Goal: Task Accomplishment & Management: Use online tool/utility

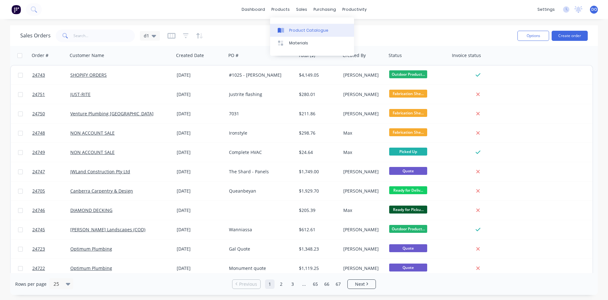
click at [297, 26] on link "Product Catalogue" at bounding box center [312, 30] width 84 height 13
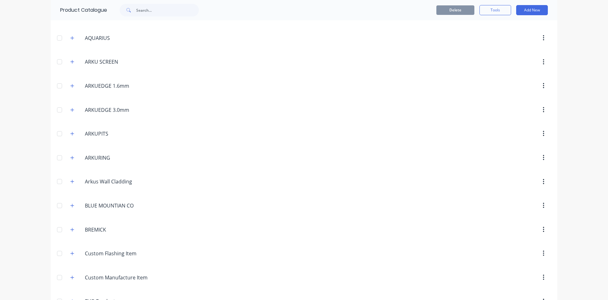
scroll to position [216, 0]
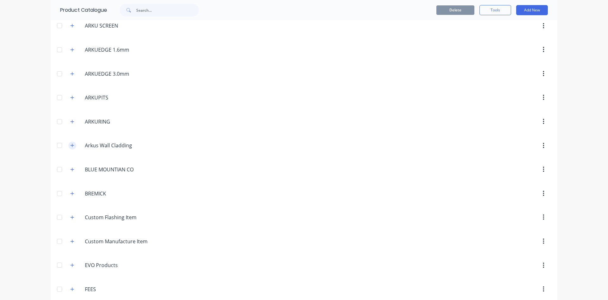
click at [72, 145] on icon "button" at bounding box center [72, 145] width 3 height 3
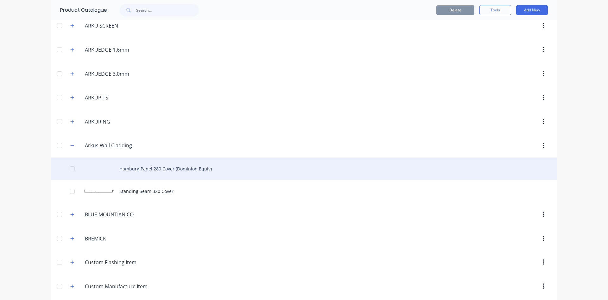
click at [190, 169] on div "Hamburg Panel 280 Cover (Dominion Equiv)" at bounding box center [304, 168] width 506 height 22
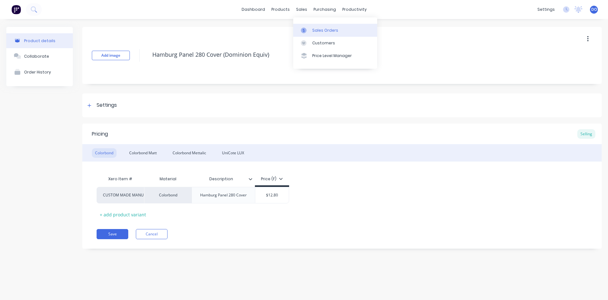
click at [319, 31] on div "Sales Orders" at bounding box center [325, 31] width 26 height 6
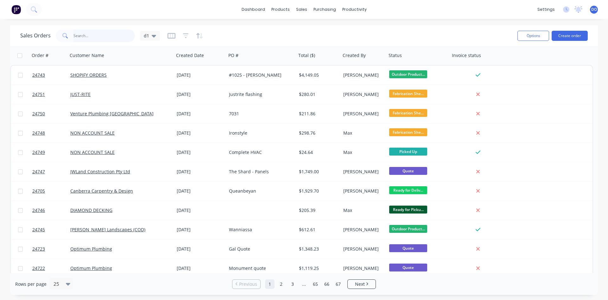
click at [102, 36] on input "text" at bounding box center [104, 35] width 62 height 13
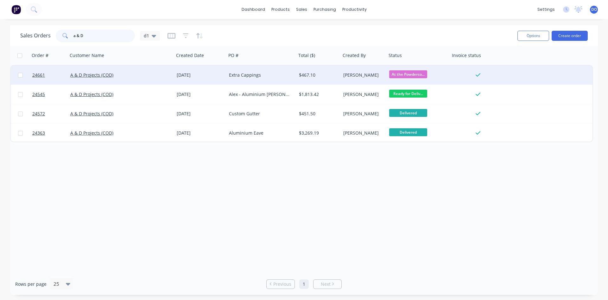
type input "a & D"
click at [123, 72] on div "A & D Projects (COD)" at bounding box center [118, 75] width 96 height 6
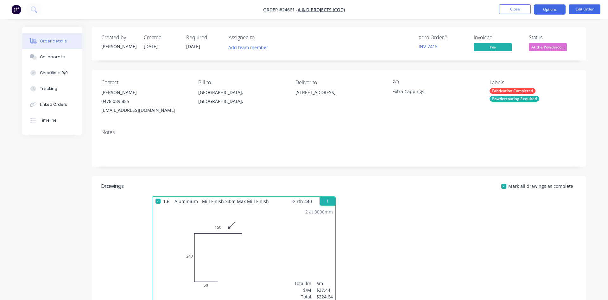
click at [552, 7] on button "Options" at bounding box center [550, 9] width 32 height 10
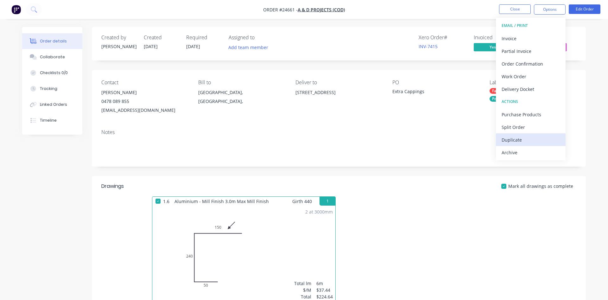
click at [516, 139] on div "Duplicate" at bounding box center [530, 139] width 58 height 9
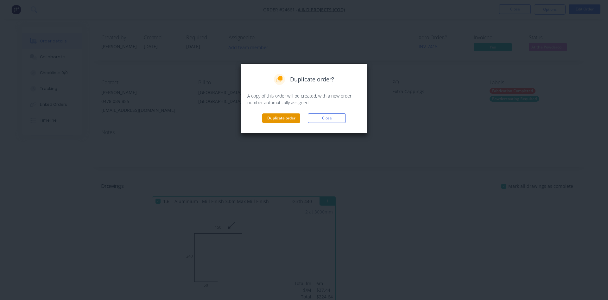
click at [279, 116] on button "Duplicate order" at bounding box center [281, 117] width 38 height 9
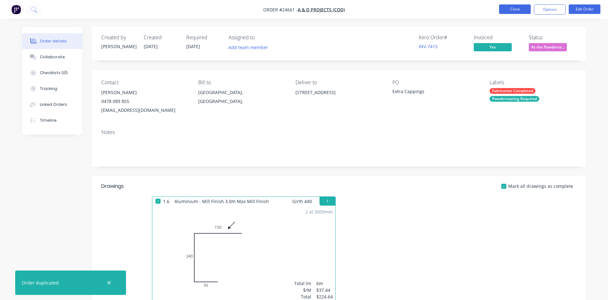
click at [511, 9] on button "Close" at bounding box center [515, 8] width 32 height 9
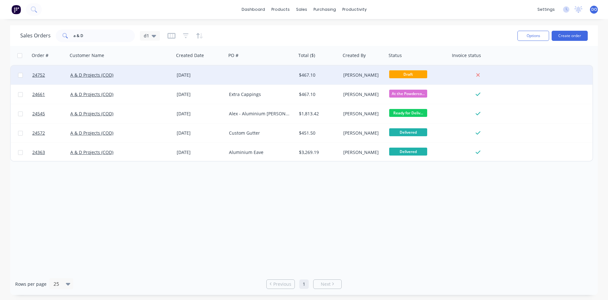
click at [319, 77] on div "$467.10" at bounding box center [317, 75] width 37 height 6
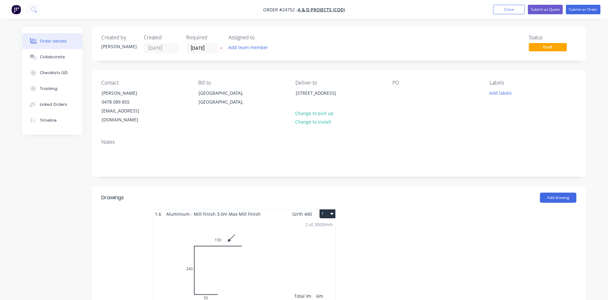
click at [189, 259] on div "2 at 3000mm Total lm $/M Total 6m $37.44 $224.64" at bounding box center [243, 266] width 183 height 97
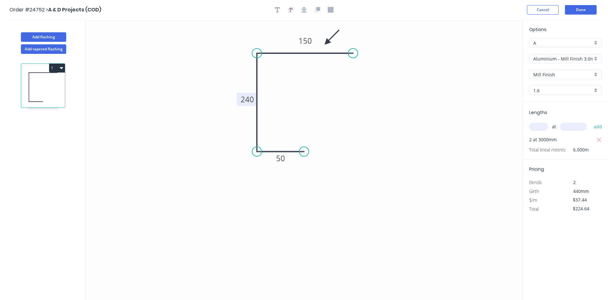
click at [247, 103] on tspan "240" at bounding box center [246, 99] width 13 height 10
click at [380, 171] on icon "0 50 352 150" at bounding box center [303, 160] width 437 height 280
type input "$43.29"
type input "$259.74"
click at [581, 210] on input "$259.74" at bounding box center [583, 208] width 22 height 9
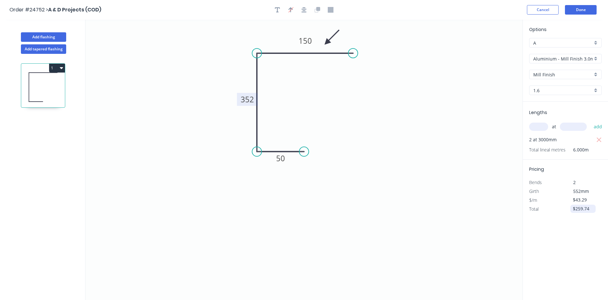
drag, startPoint x: 589, startPoint y: 209, endPoint x: 563, endPoint y: 210, distance: 25.6
click at [572, 210] on input "$259.74" at bounding box center [583, 208] width 22 height 9
click at [565, 247] on div "Options A A Aluminium - Mill Finish 3.0m Max Aluminium - Mill Finish 3.0m Max M…" at bounding box center [564, 160] width 85 height 281
click at [580, 203] on input "$43.29" at bounding box center [583, 199] width 22 height 9
type input "$259.74"
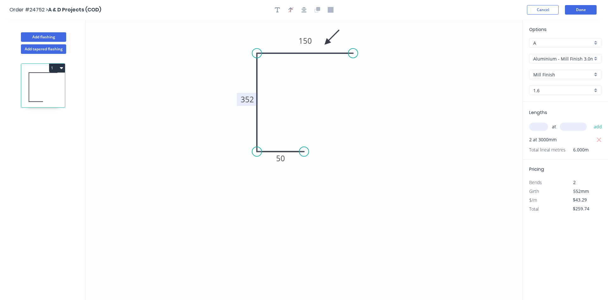
click at [534, 185] on span "Bends" at bounding box center [535, 182] width 13 height 6
drag, startPoint x: 587, startPoint y: 201, endPoint x: 558, endPoint y: 197, distance: 29.0
click at [572, 198] on input "$43.29" at bounding box center [583, 199] width 22 height 9
type input "$0.00"
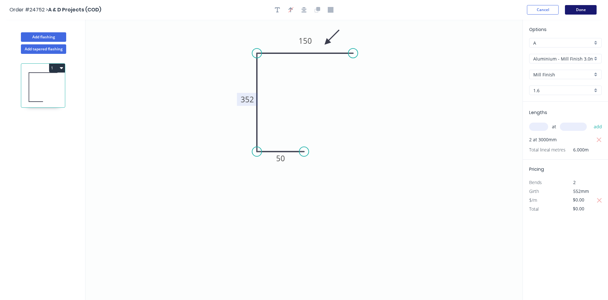
click at [580, 8] on button "Done" at bounding box center [581, 9] width 32 height 9
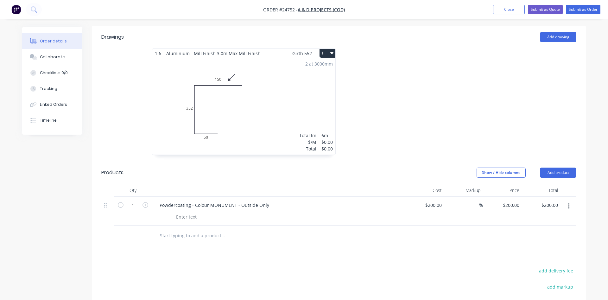
scroll to position [161, 0]
click at [430, 199] on input "200" at bounding box center [434, 203] width 20 height 9
type input "$0.00"
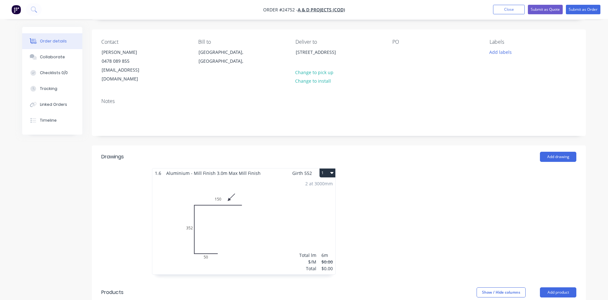
scroll to position [32, 0]
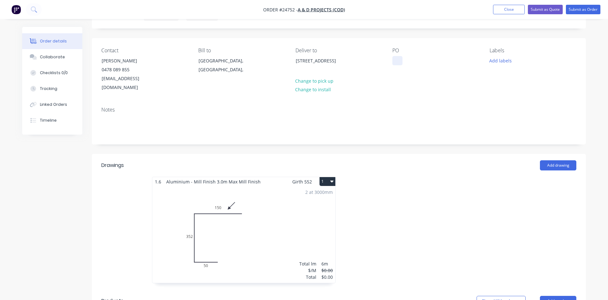
click at [399, 62] on div at bounding box center [397, 60] width 10 height 9
click at [505, 61] on button "Add labels" at bounding box center [499, 60] width 29 height 9
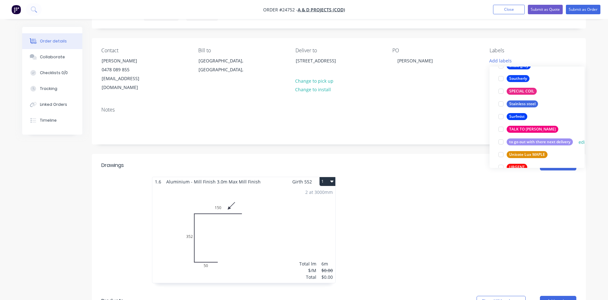
scroll to position [1226, 0]
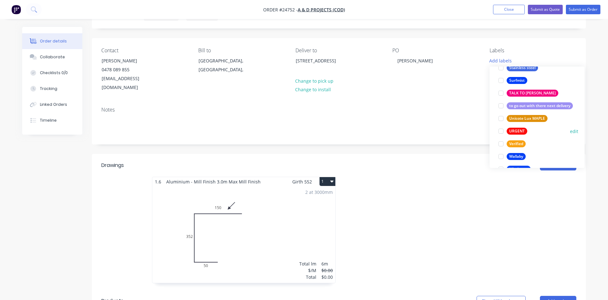
click at [501, 128] on div at bounding box center [500, 131] width 13 height 13
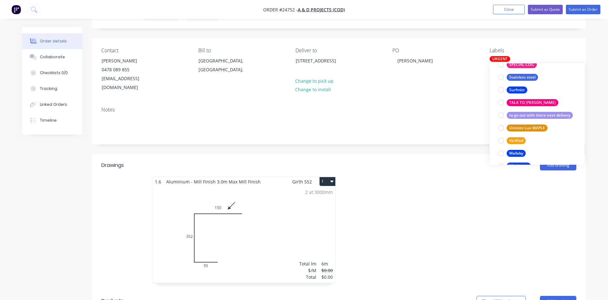
scroll to position [0, 0]
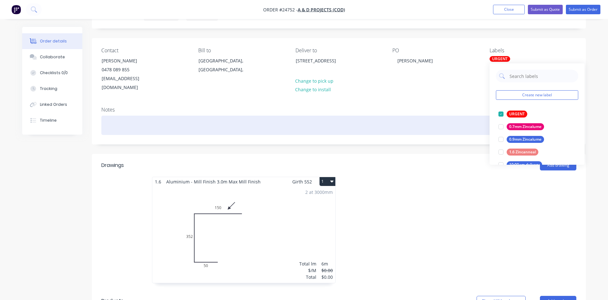
click at [411, 115] on div at bounding box center [338, 124] width 475 height 19
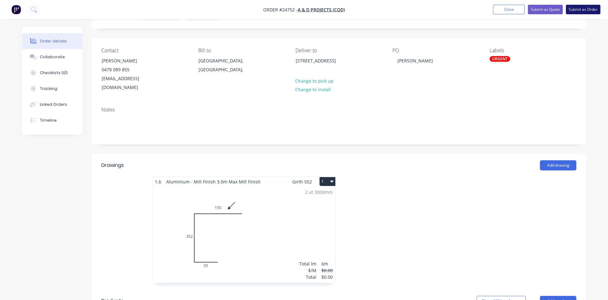
click at [582, 12] on button "Submit as Order" at bounding box center [582, 9] width 34 height 9
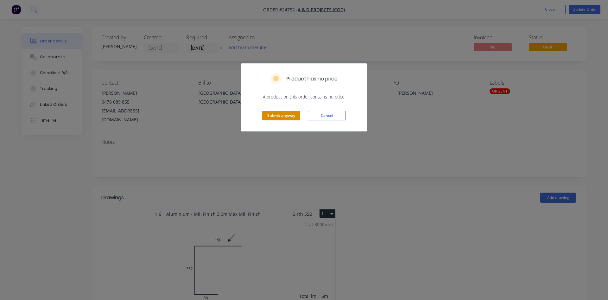
click at [282, 115] on button "Submit anyway" at bounding box center [281, 115] width 38 height 9
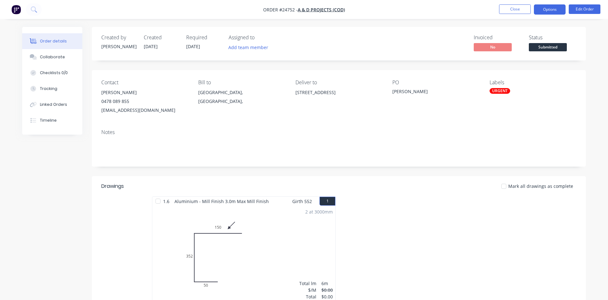
click at [553, 11] on button "Options" at bounding box center [550, 9] width 32 height 10
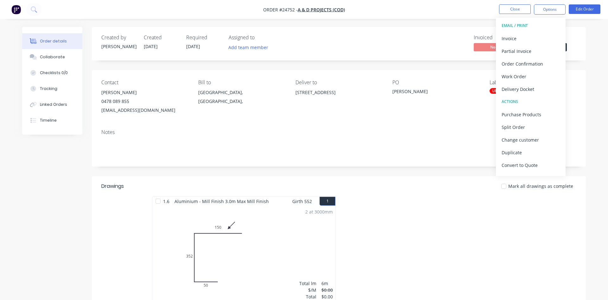
click at [424, 29] on div "Created by [PERSON_NAME] Created [DATE] Required [DATE] Assigned to Add team me…" at bounding box center [339, 44] width 494 height 34
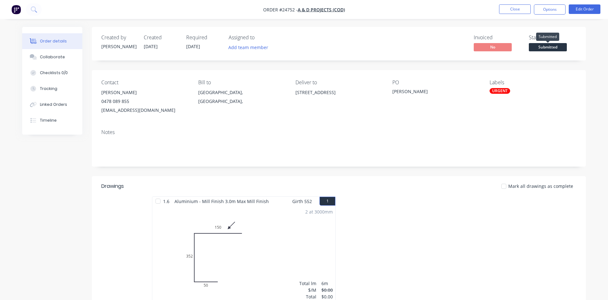
click at [540, 49] on span "Submitted" at bounding box center [547, 47] width 38 height 8
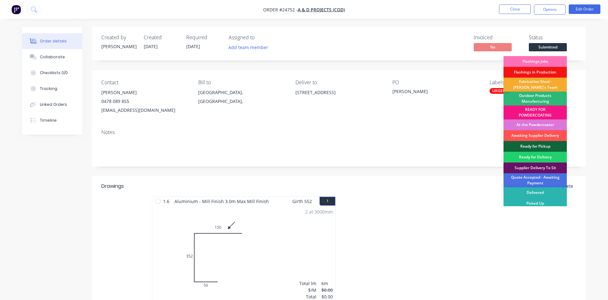
click at [537, 81] on div "Fabrication Shed - [PERSON_NAME]'s Team" at bounding box center [534, 85] width 63 height 14
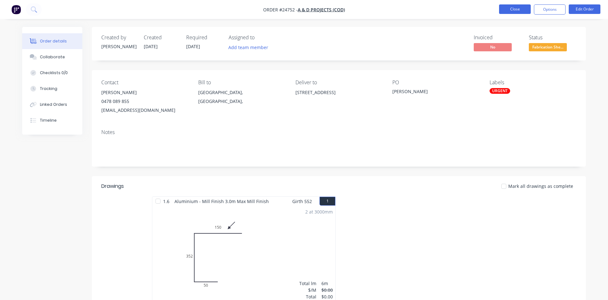
click at [520, 11] on button "Close" at bounding box center [515, 8] width 32 height 9
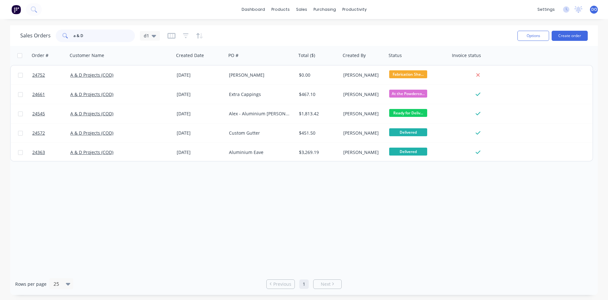
drag, startPoint x: 89, startPoint y: 36, endPoint x: 59, endPoint y: 30, distance: 30.0
click at [73, 30] on input "a & D" at bounding box center [104, 35] width 62 height 13
click at [297, 32] on div "Product Catalogue" at bounding box center [308, 31] width 39 height 6
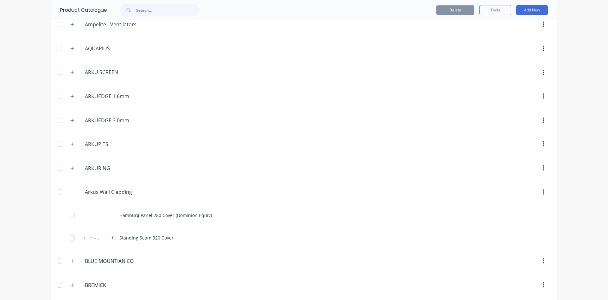
scroll to position [216, 0]
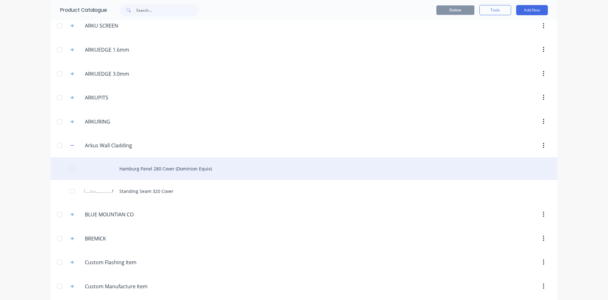
click at [144, 171] on div "Hamburg Panel 280 Cover (Dominion Equiv)" at bounding box center [304, 168] width 506 height 22
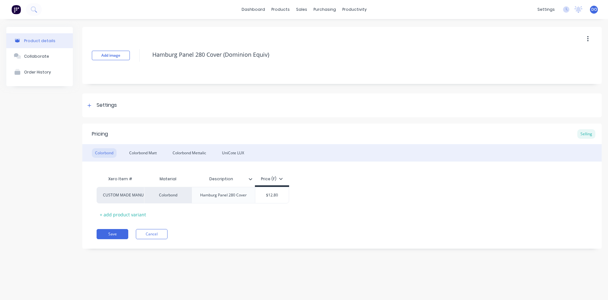
type textarea "x"
click at [233, 153] on div "UniCote LUX" at bounding box center [233, 152] width 28 height 9
click at [158, 235] on button "Cancel" at bounding box center [152, 234] width 32 height 10
